Goal: Information Seeking & Learning: Learn about a topic

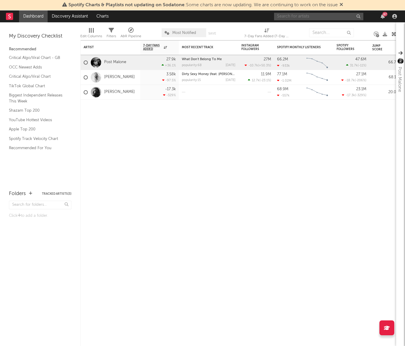
click at [310, 14] on input "text" at bounding box center [318, 16] width 89 height 7
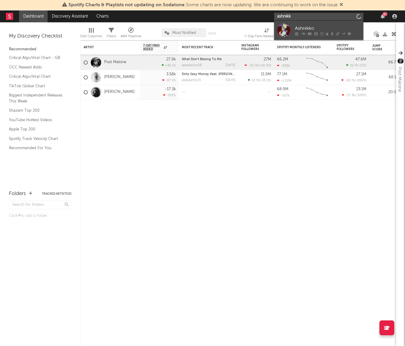
type input "ashnikk"
click at [305, 28] on div "Ashnikko" at bounding box center [327, 28] width 65 height 7
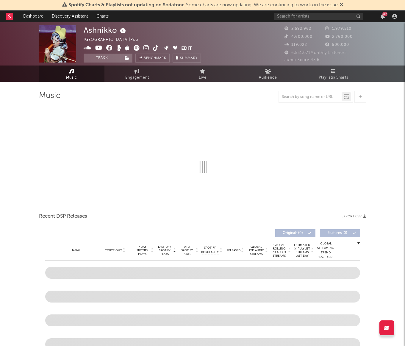
select select "6m"
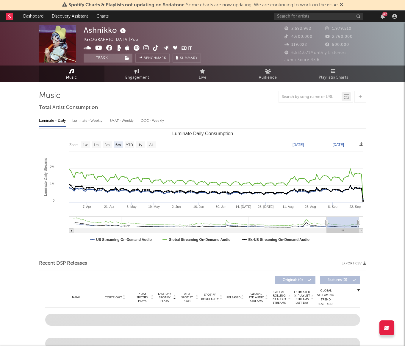
click at [148, 74] on span "Engagement" at bounding box center [137, 77] width 24 height 7
select select "1w"
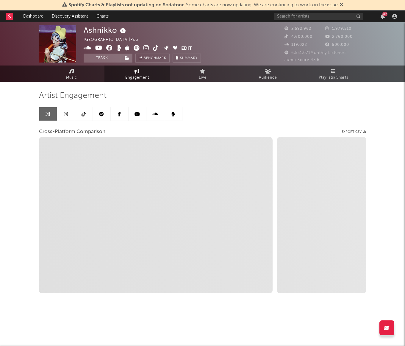
click at [81, 115] on link at bounding box center [84, 113] width 18 height 13
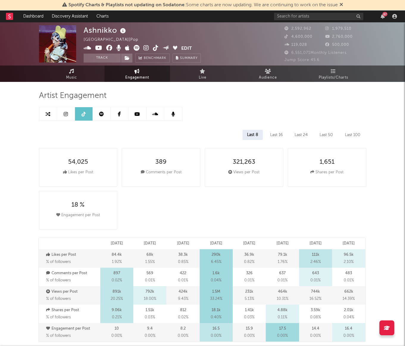
select select "6m"
click at [265, 75] on span "Audience" at bounding box center [268, 77] width 18 height 7
